Goal: Task Accomplishment & Management: Manage account settings

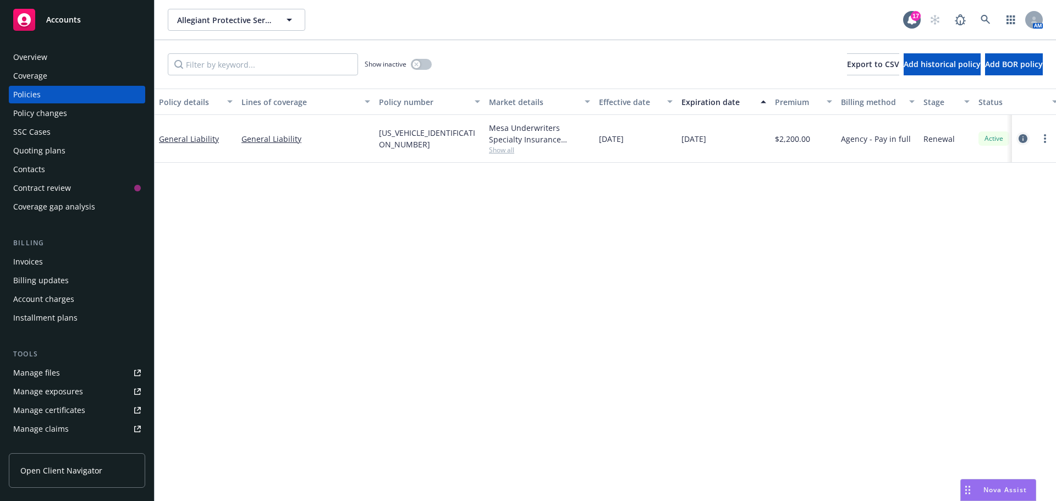
click at [1023, 137] on icon "circleInformation" at bounding box center [1022, 138] width 9 height 9
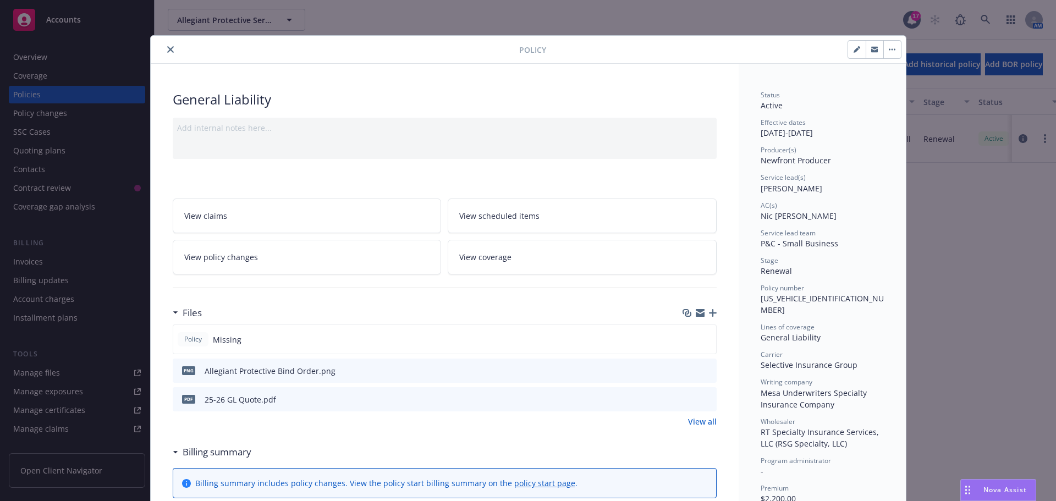
drag, startPoint x: 164, startPoint y: 51, endPoint x: 156, endPoint y: 38, distance: 15.1
click at [167, 51] on icon "close" at bounding box center [170, 49] width 7 height 7
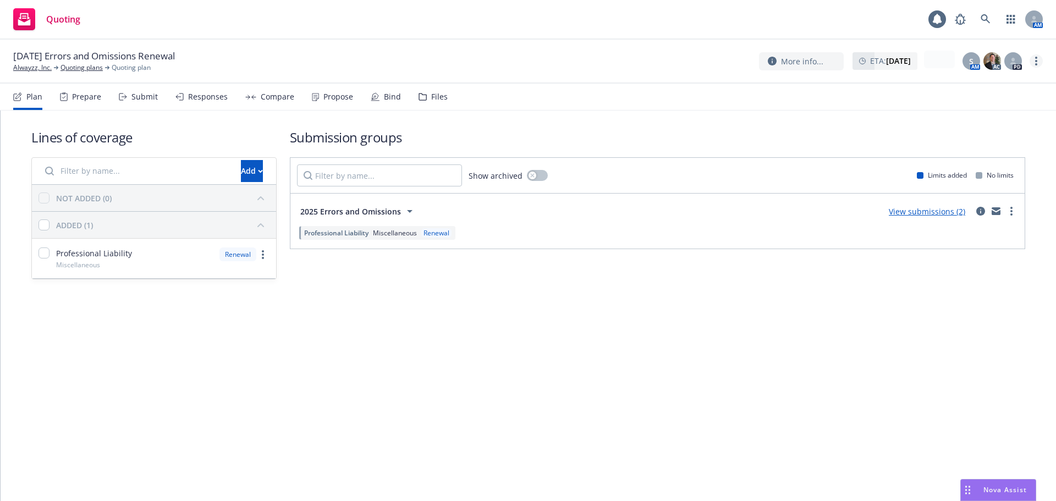
click at [1038, 57] on link "more" at bounding box center [1035, 60] width 13 height 13
click at [981, 82] on link "Copy logging email" at bounding box center [980, 84] width 123 height 22
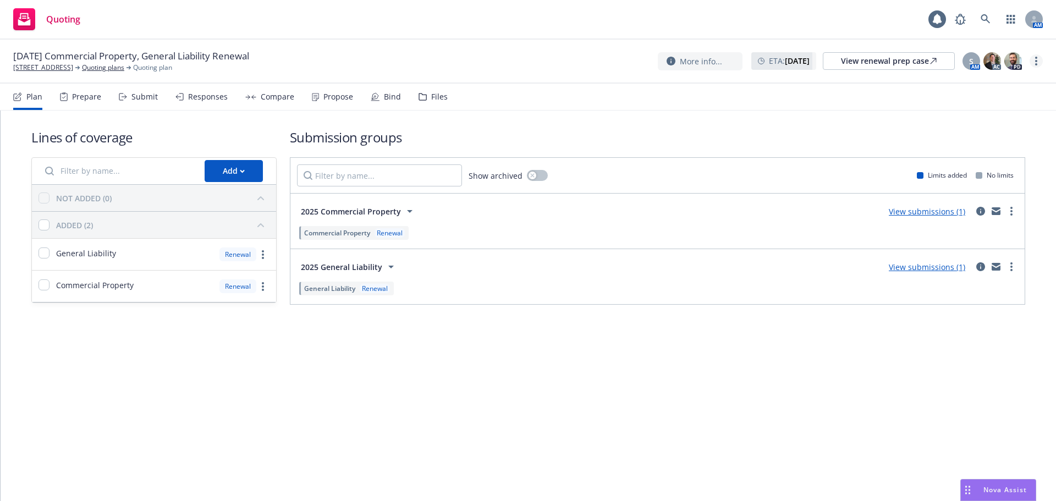
click at [1034, 60] on link "more" at bounding box center [1035, 60] width 13 height 13
drag, startPoint x: 1025, startPoint y: 68, endPoint x: 1001, endPoint y: 80, distance: 27.5
click at [1002, 80] on link "Copy logging email" at bounding box center [980, 84] width 123 height 22
click at [382, 107] on div "Bind" at bounding box center [386, 97] width 30 height 26
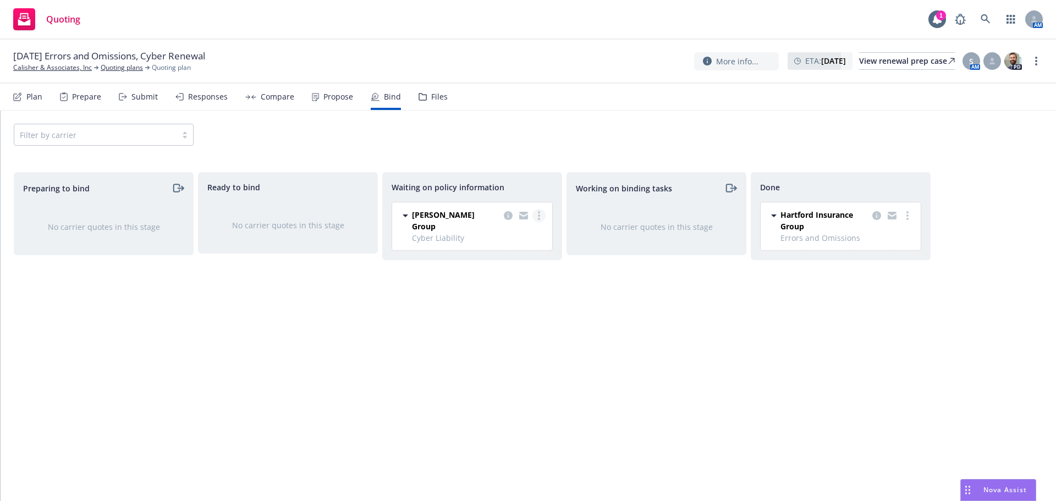
click at [544, 216] on link "more" at bounding box center [538, 215] width 13 height 13
click at [516, 234] on span "Create policies" at bounding box center [485, 238] width 81 height 10
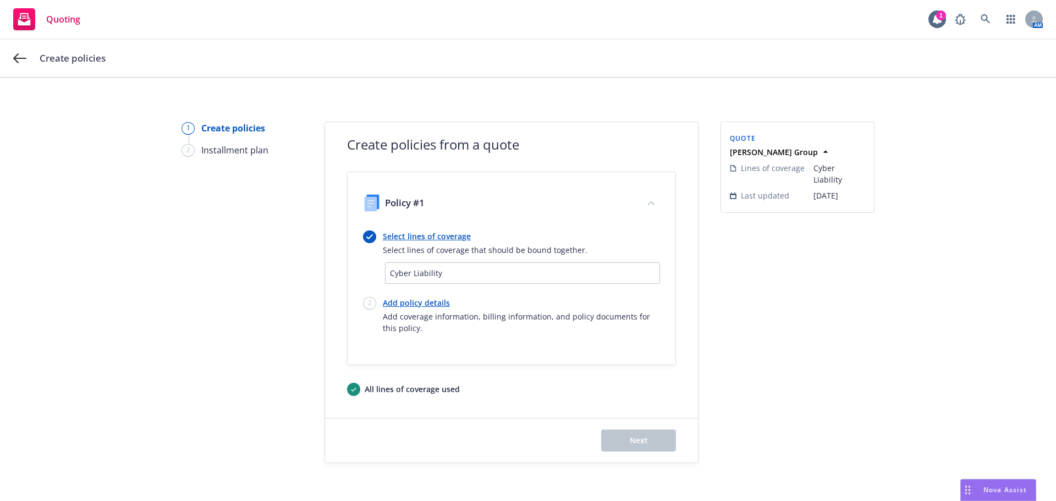
click at [408, 305] on link "Add policy details" at bounding box center [521, 303] width 277 height 12
select select "12"
select select "CA"
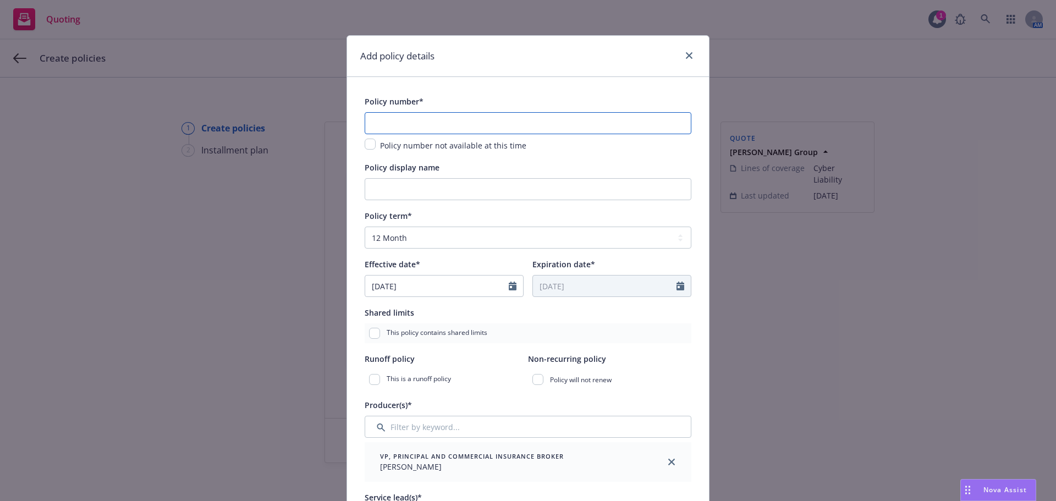
click at [479, 129] on input "text" at bounding box center [528, 123] width 327 height 22
paste input "D286E8250701"
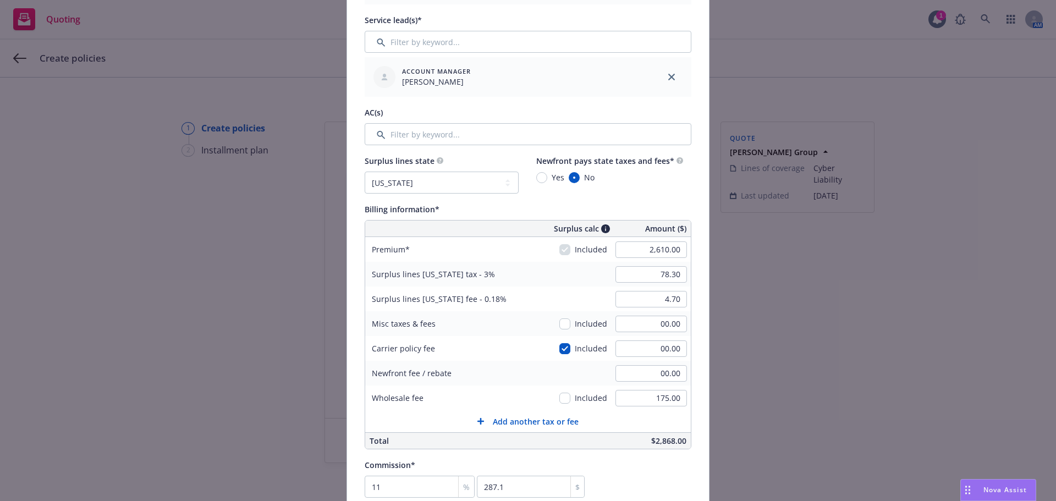
scroll to position [587, 0]
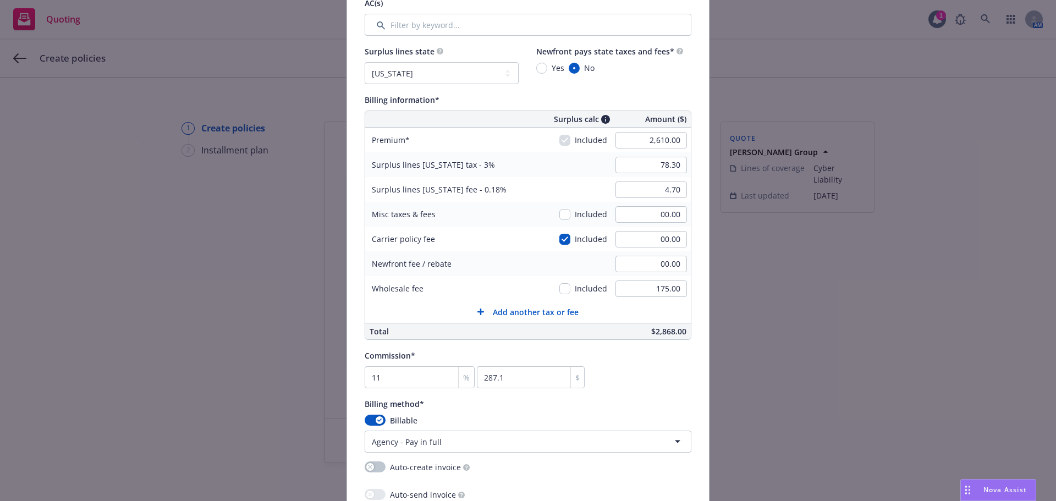
type input "D286E8250701"
click at [664, 167] on input "78.30" at bounding box center [650, 165] width 71 height 16
type input "135.08"
drag, startPoint x: 432, startPoint y: 77, endPoint x: 429, endPoint y: 82, distance: 6.1
click at [432, 77] on select "No surplus lines state Alaska Alabama Arkansas Arizona California Colorado Conn…" at bounding box center [442, 73] width 154 height 22
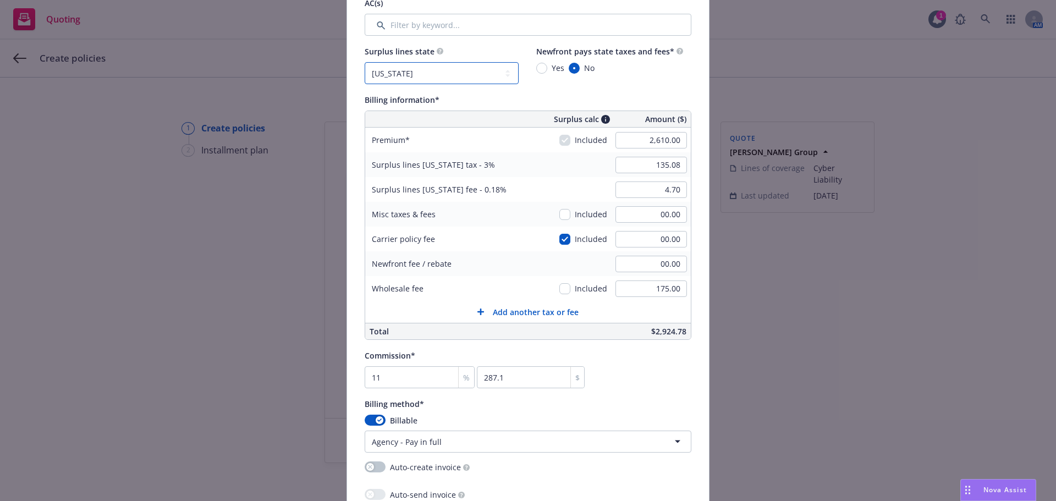
select select "TX"
click at [365, 62] on select "No surplus lines state Alaska Alabama Arkansas Arizona California Colorado Conn…" at bounding box center [442, 73] width 154 height 22
type input "126.59"
type input "1.04"
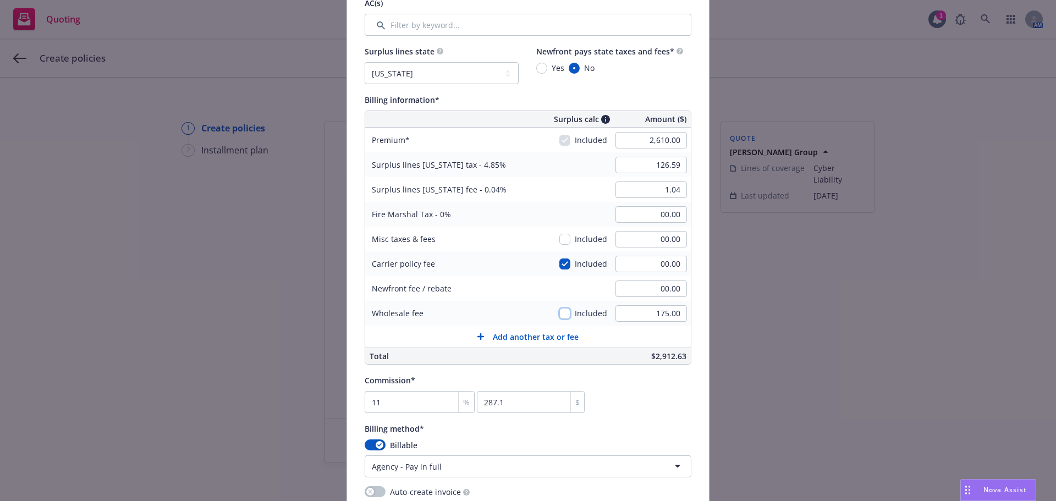
click at [560, 309] on input "checkbox" at bounding box center [564, 313] width 11 height 11
checkbox input "true"
type input "135.07"
type input "1.11"
click at [677, 165] on input "135.07" at bounding box center [650, 165] width 71 height 16
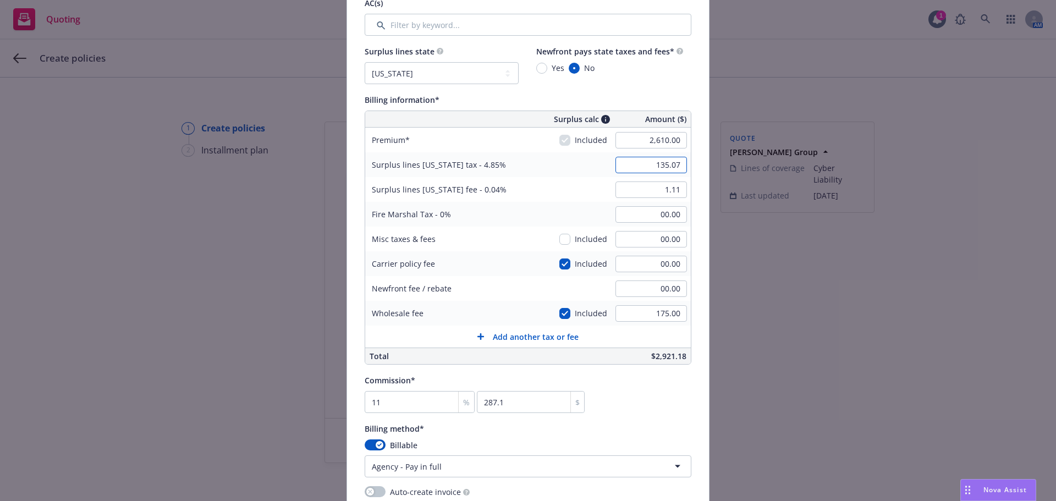
click at [677, 165] on input "135.07" at bounding box center [650, 165] width 71 height 16
type input "135.08"
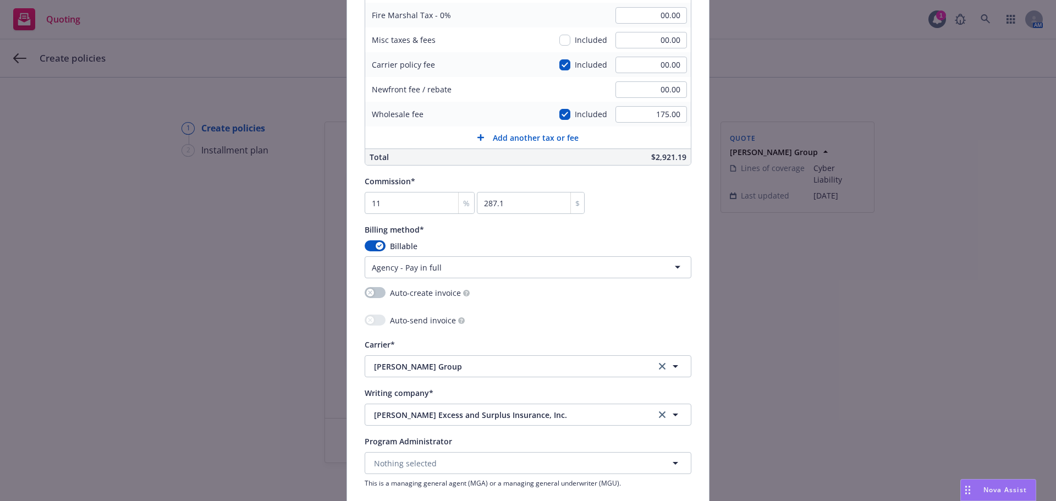
scroll to position [953, 0]
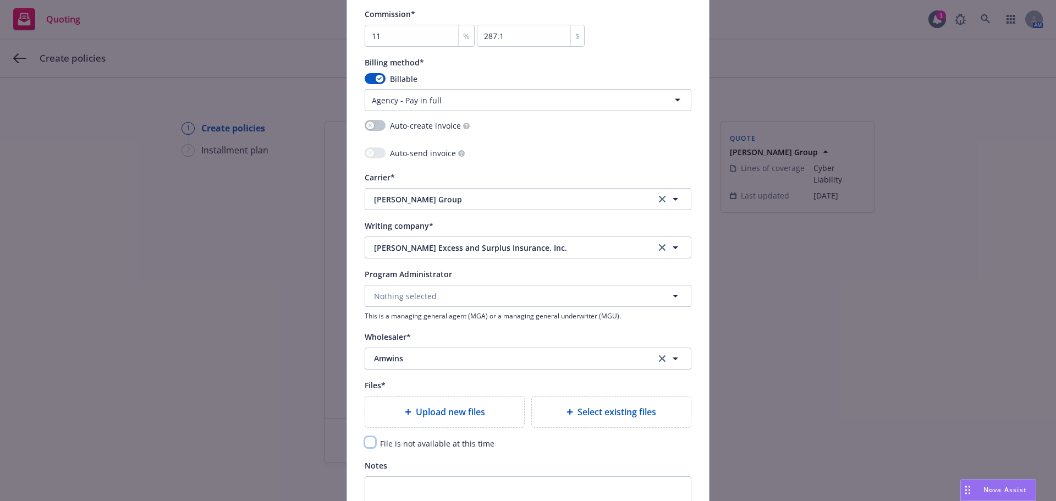
click at [365, 439] on input "checkbox" at bounding box center [370, 442] width 11 height 11
checkbox input "true"
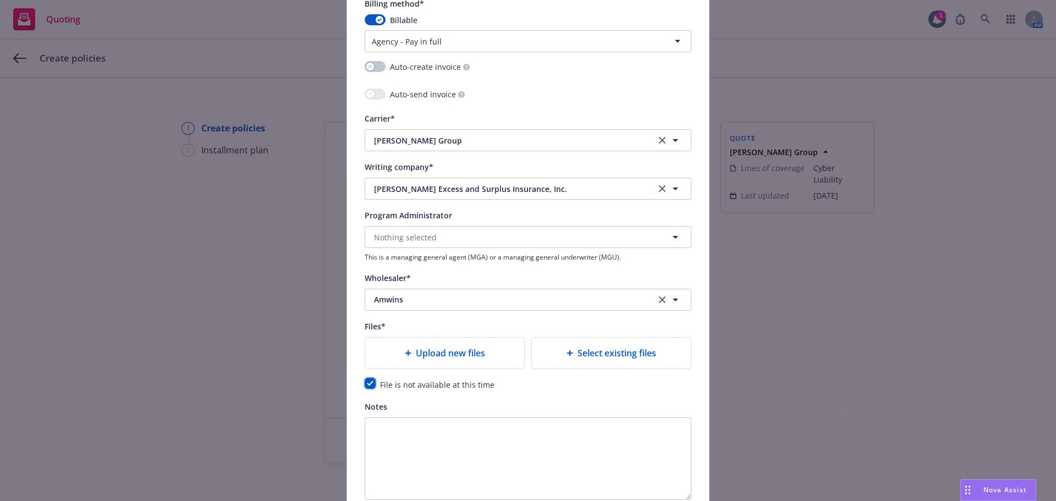
scroll to position [1113, 0]
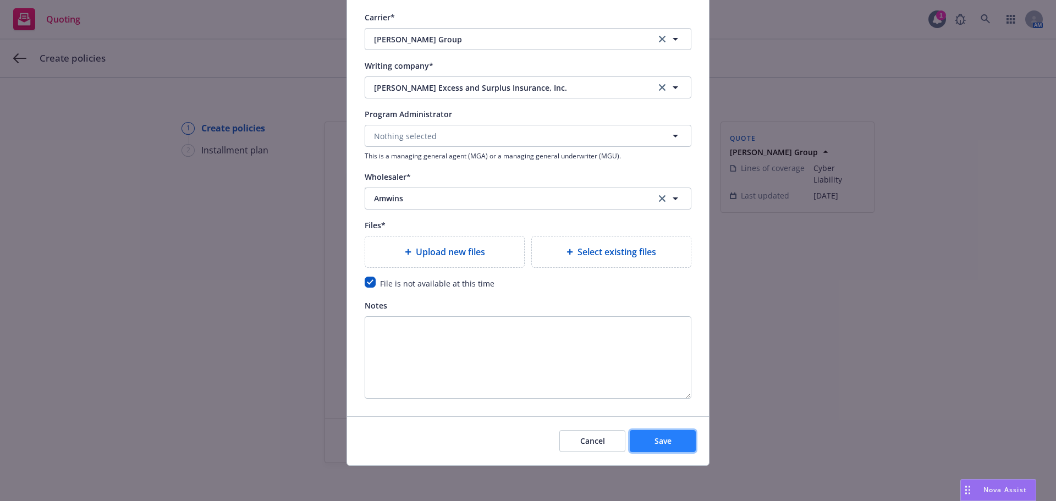
click at [655, 445] on span "Save" at bounding box center [662, 440] width 17 height 10
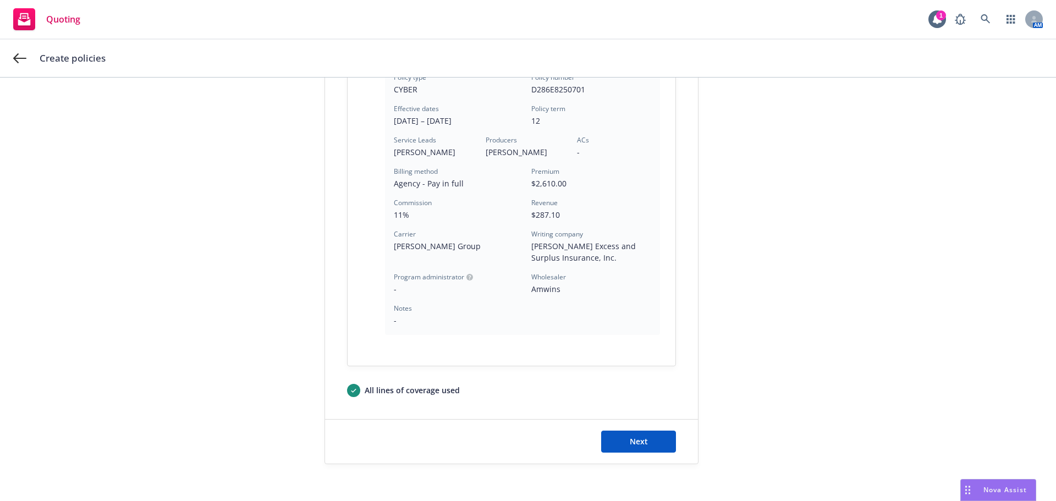
scroll to position [315, 0]
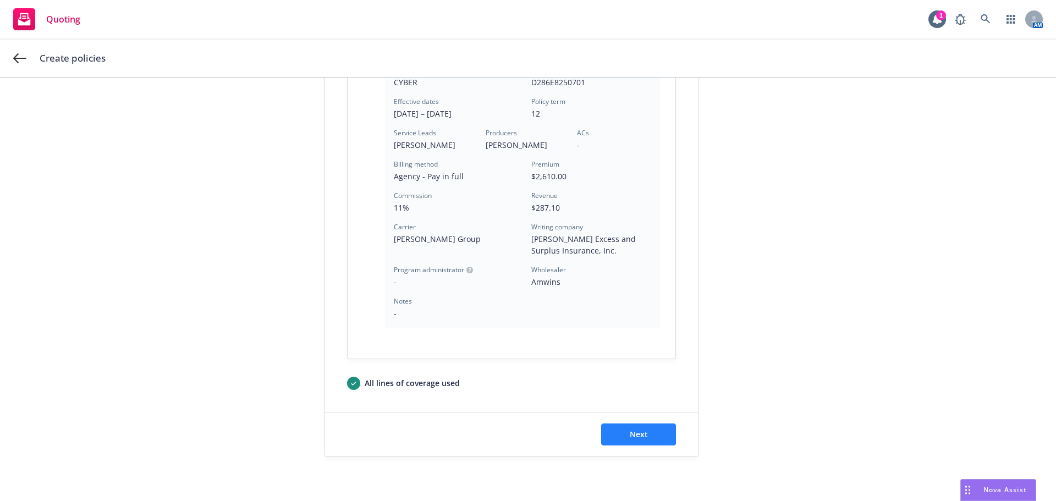
click at [649, 423] on div "Next" at bounding box center [511, 434] width 373 height 44
click at [646, 423] on button "Next" at bounding box center [638, 434] width 75 height 22
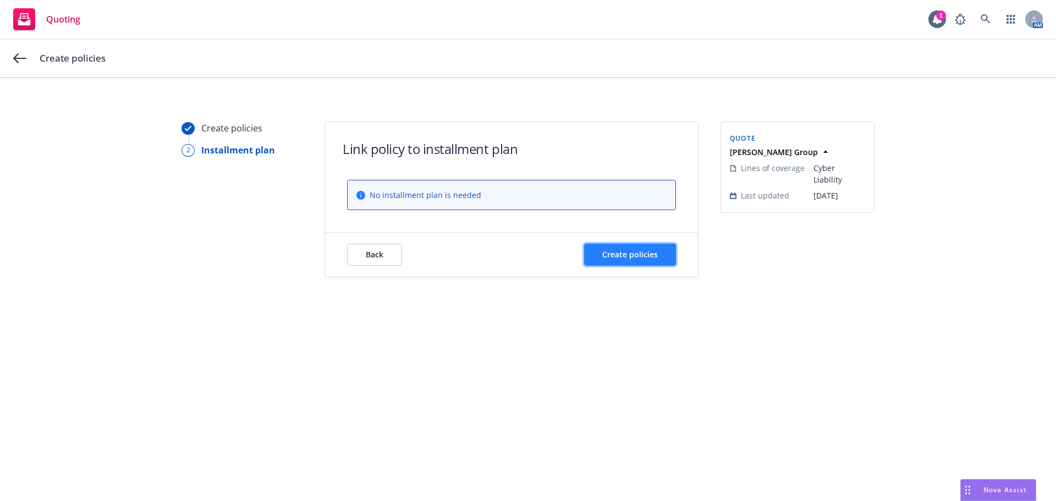
click at [636, 255] on span "Create policies" at bounding box center [630, 254] width 56 height 10
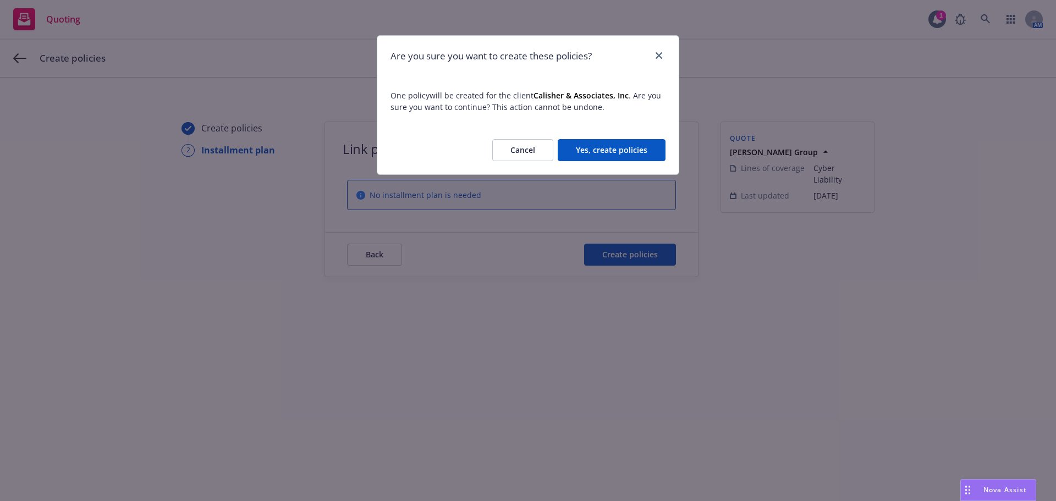
click at [651, 148] on button "Yes, create policies" at bounding box center [611, 150] width 108 height 22
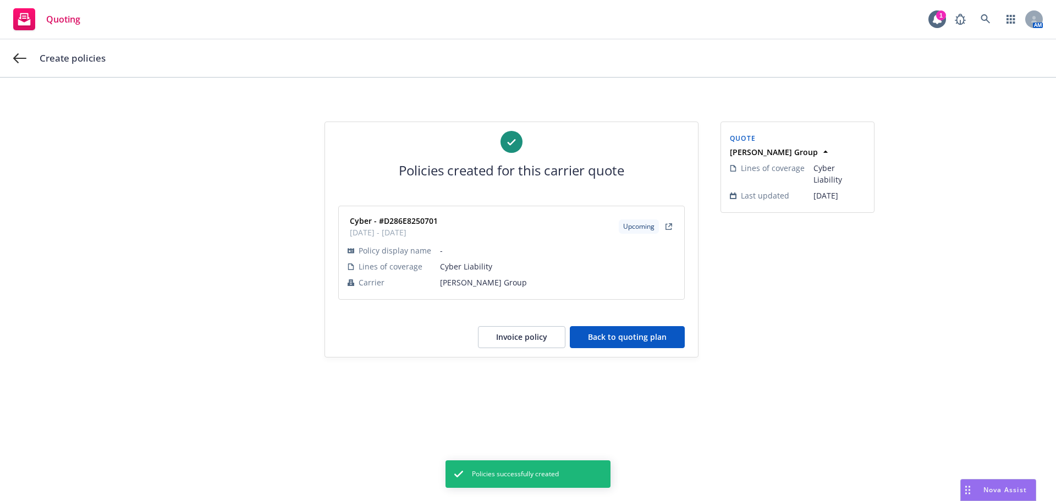
click at [646, 338] on button "Back to quoting plan" at bounding box center [627, 337] width 115 height 22
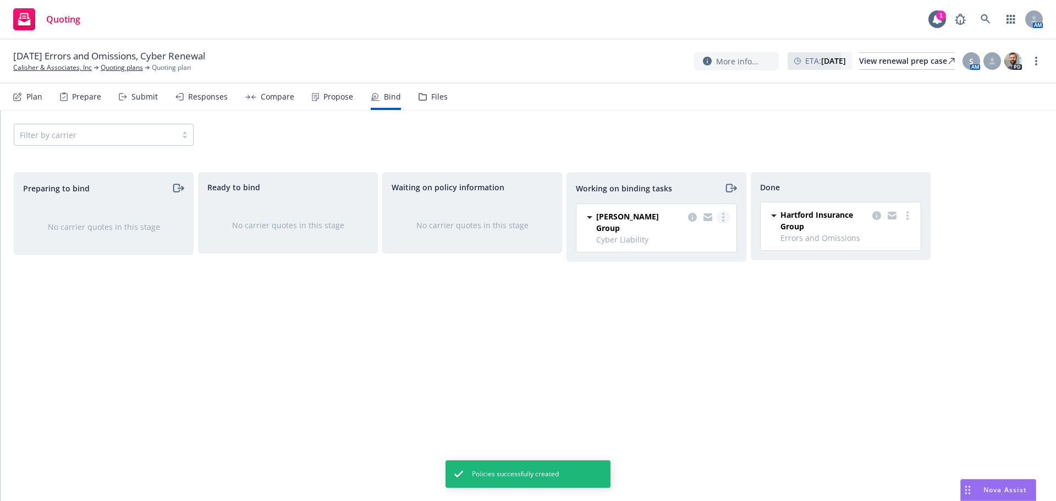
click at [722, 218] on icon "more" at bounding box center [723, 217] width 2 height 9
click at [689, 264] on span "Move to done" at bounding box center [667, 261] width 76 height 10
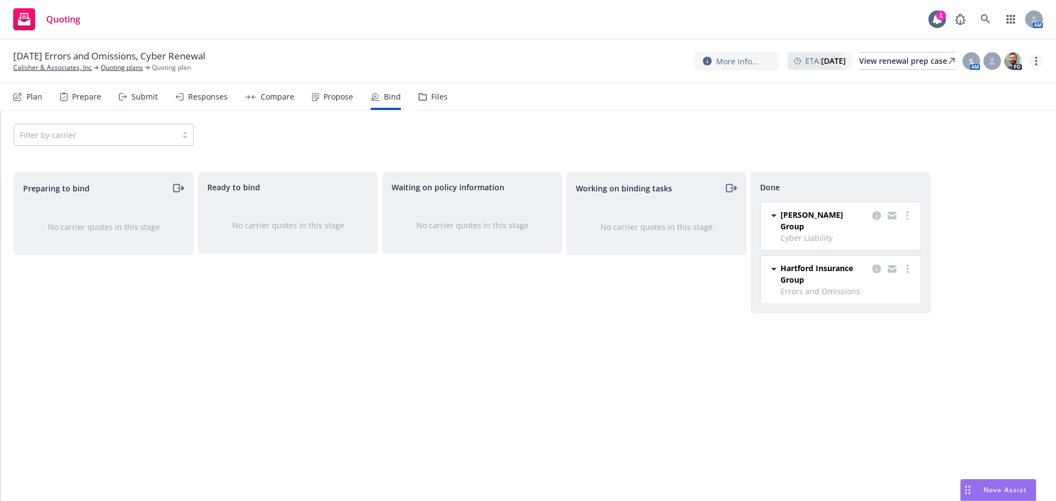
click at [1042, 59] on link "more" at bounding box center [1035, 60] width 13 height 13
click at [1007, 78] on link "Copy logging email" at bounding box center [980, 84] width 123 height 22
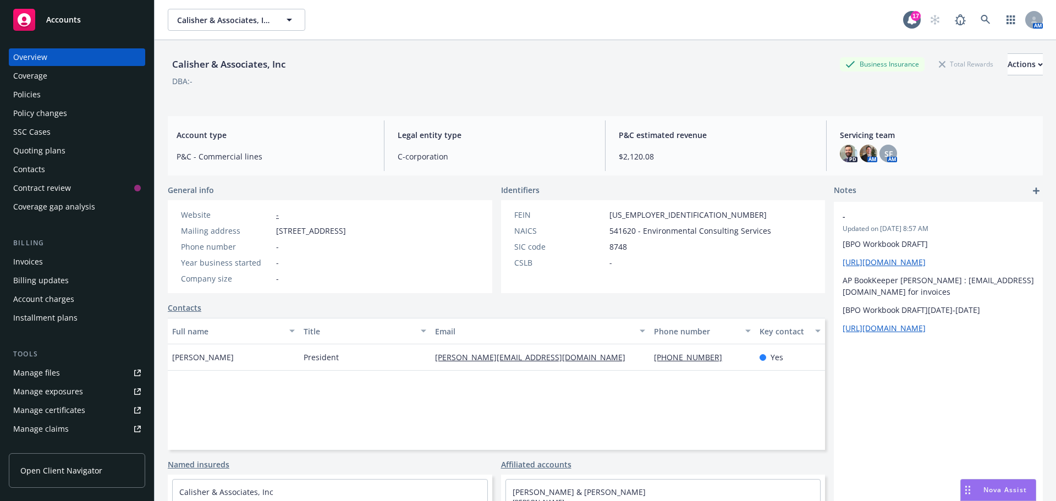
click at [60, 259] on div "Invoices" at bounding box center [77, 262] width 128 height 18
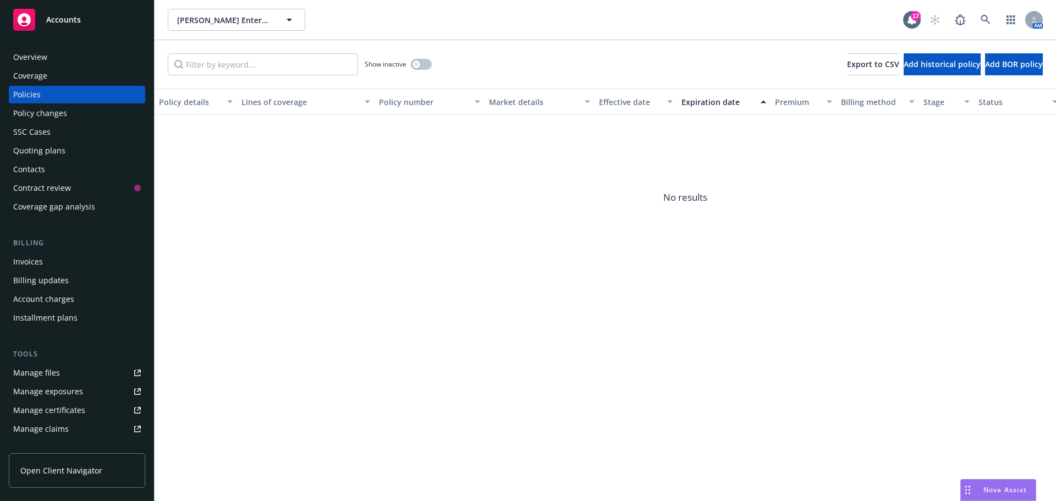
click at [433, 61] on div "Show inactive Export to CSV Add historical policy Add BOR policy" at bounding box center [604, 64] width 901 height 48
click at [425, 62] on button "button" at bounding box center [421, 64] width 21 height 11
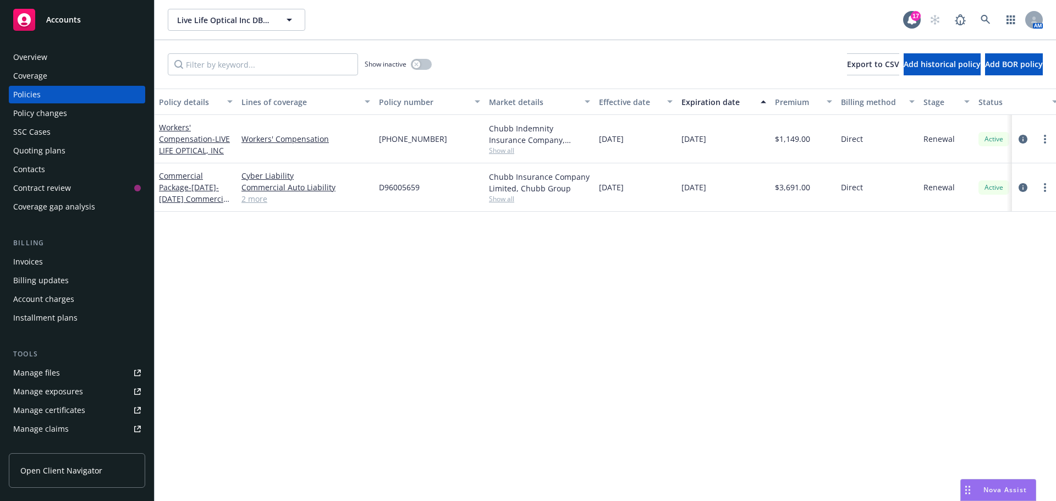
drag, startPoint x: 1043, startPoint y: 189, endPoint x: 1035, endPoint y: 191, distance: 8.4
click at [1043, 189] on link "more" at bounding box center [1044, 187] width 13 height 13
drag, startPoint x: 991, startPoint y: 343, endPoint x: 1053, endPoint y: 389, distance: 77.7
click at [991, 343] on link "Copy logging email" at bounding box center [985, 342] width 129 height 22
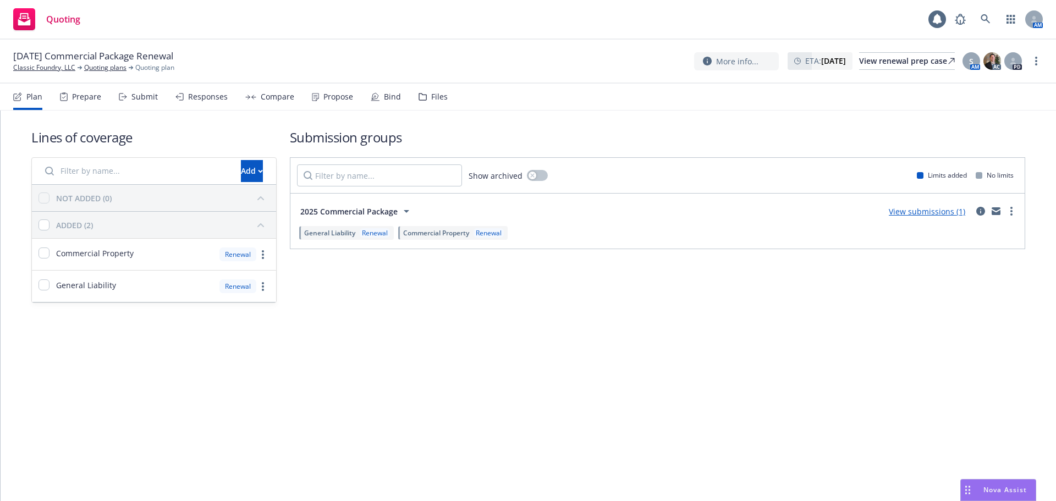
click at [387, 96] on div "Bind" at bounding box center [392, 96] width 17 height 9
